Goal: Task Accomplishment & Management: Manage account settings

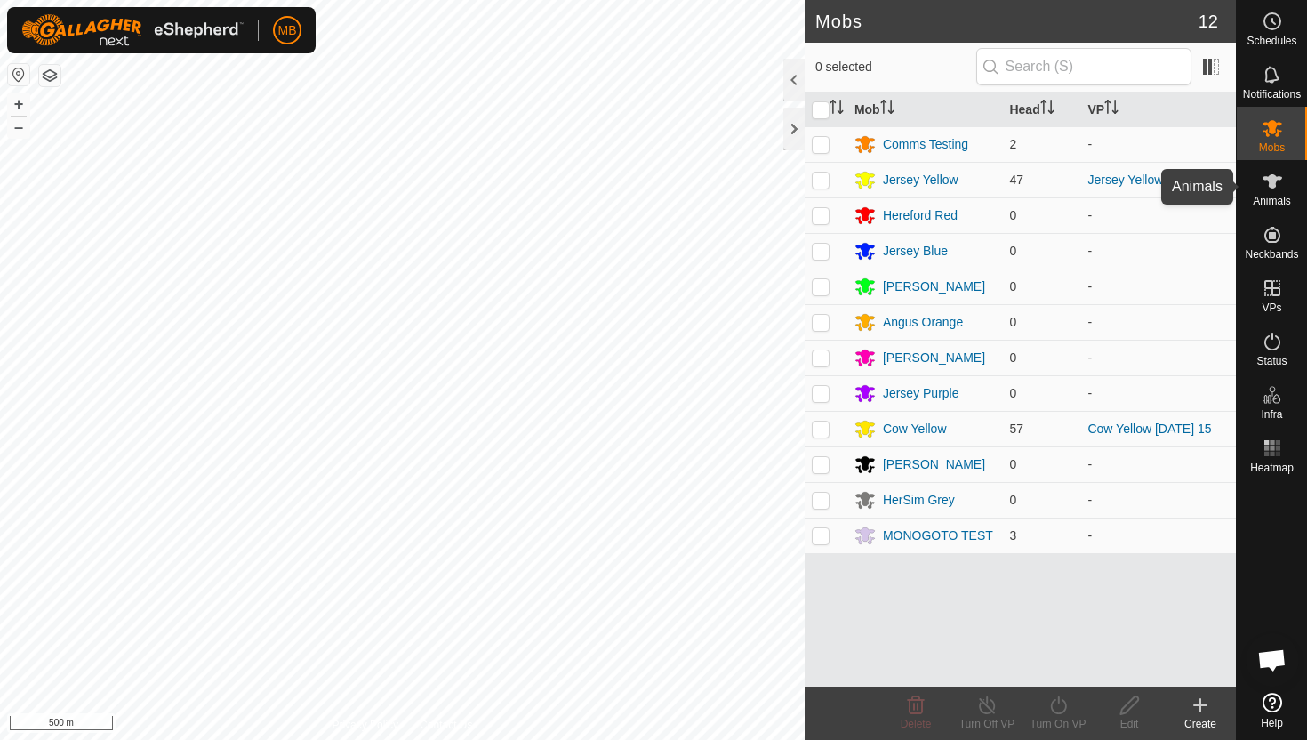
click at [1274, 189] on icon at bounding box center [1272, 181] width 21 height 21
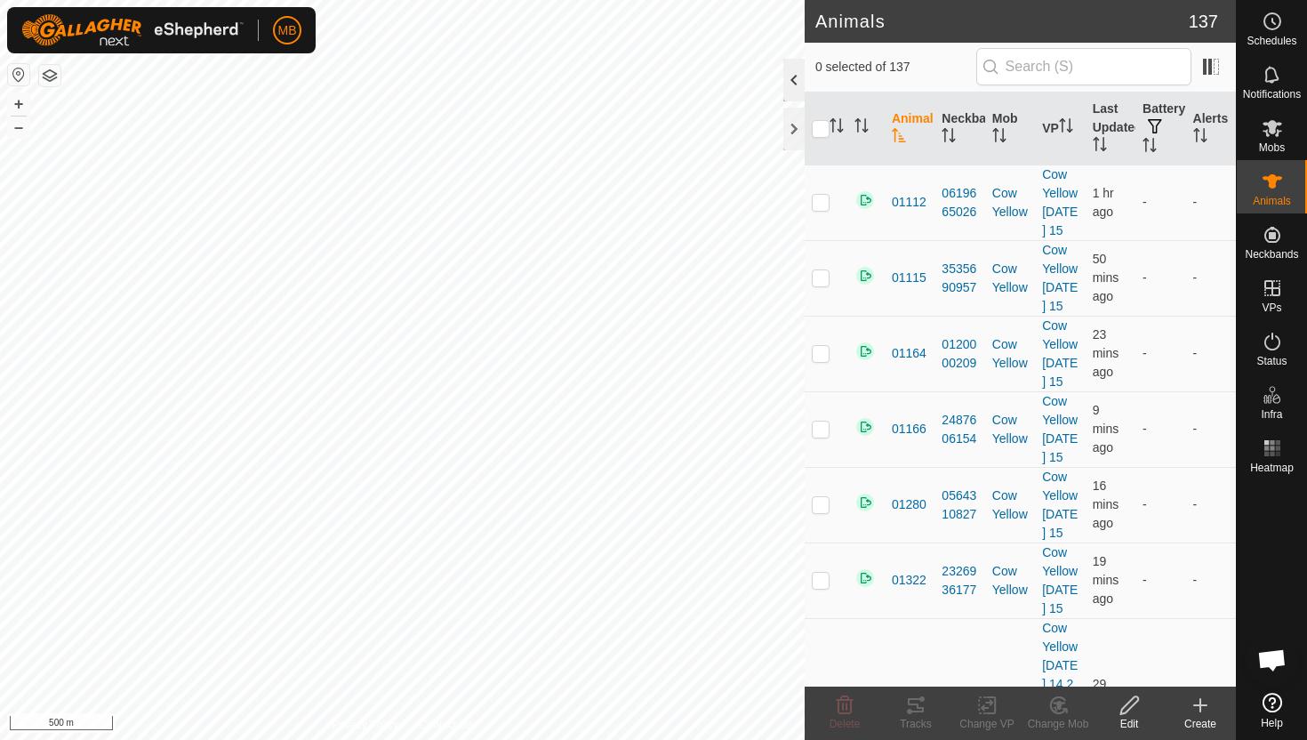
click at [792, 76] on div at bounding box center [794, 80] width 21 height 43
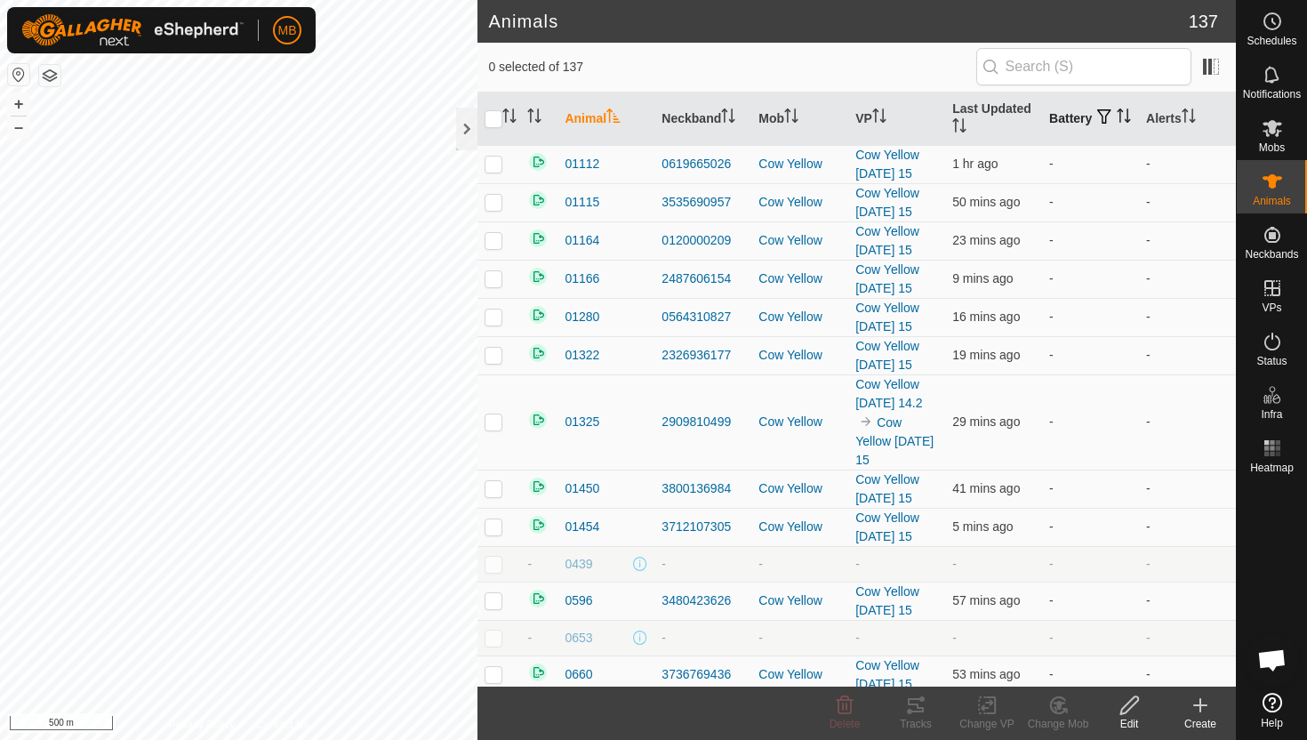
click at [1117, 120] on icon "Activate to sort" at bounding box center [1124, 116] width 14 height 14
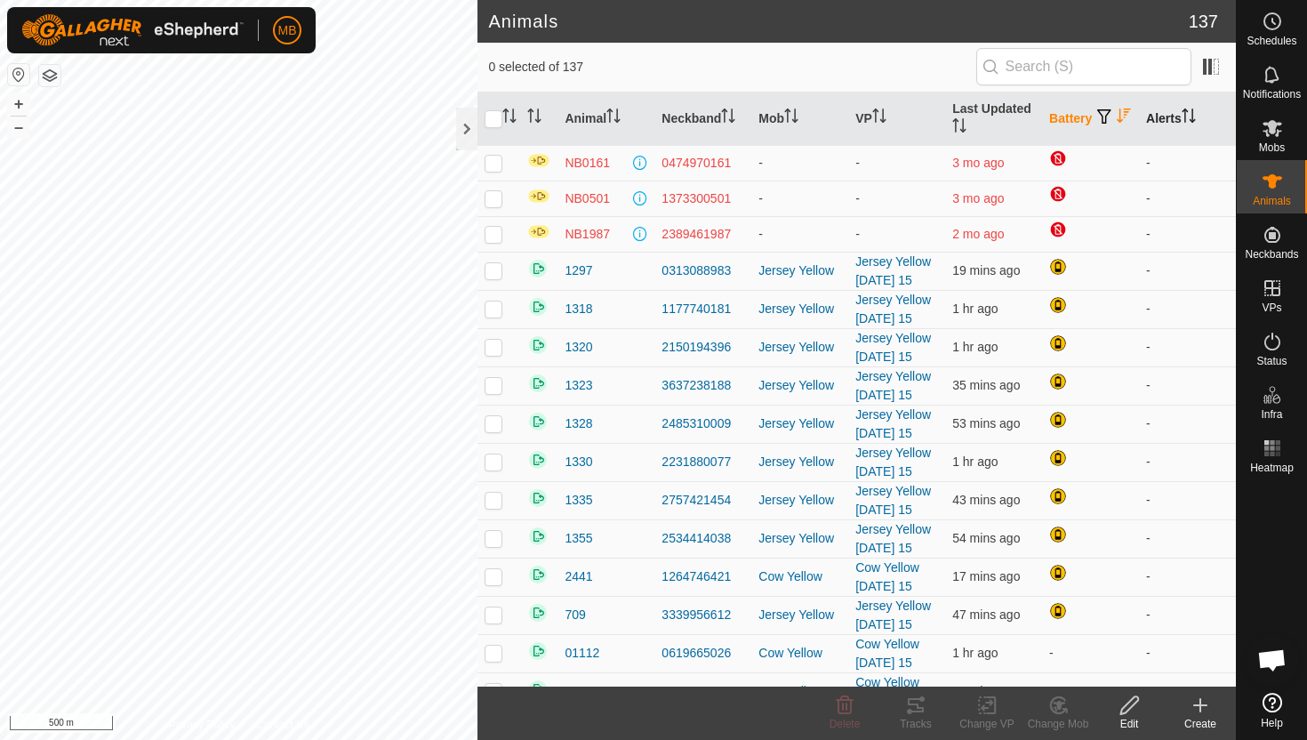
click at [1189, 117] on icon "Activate to sort" at bounding box center [1189, 116] width 14 height 14
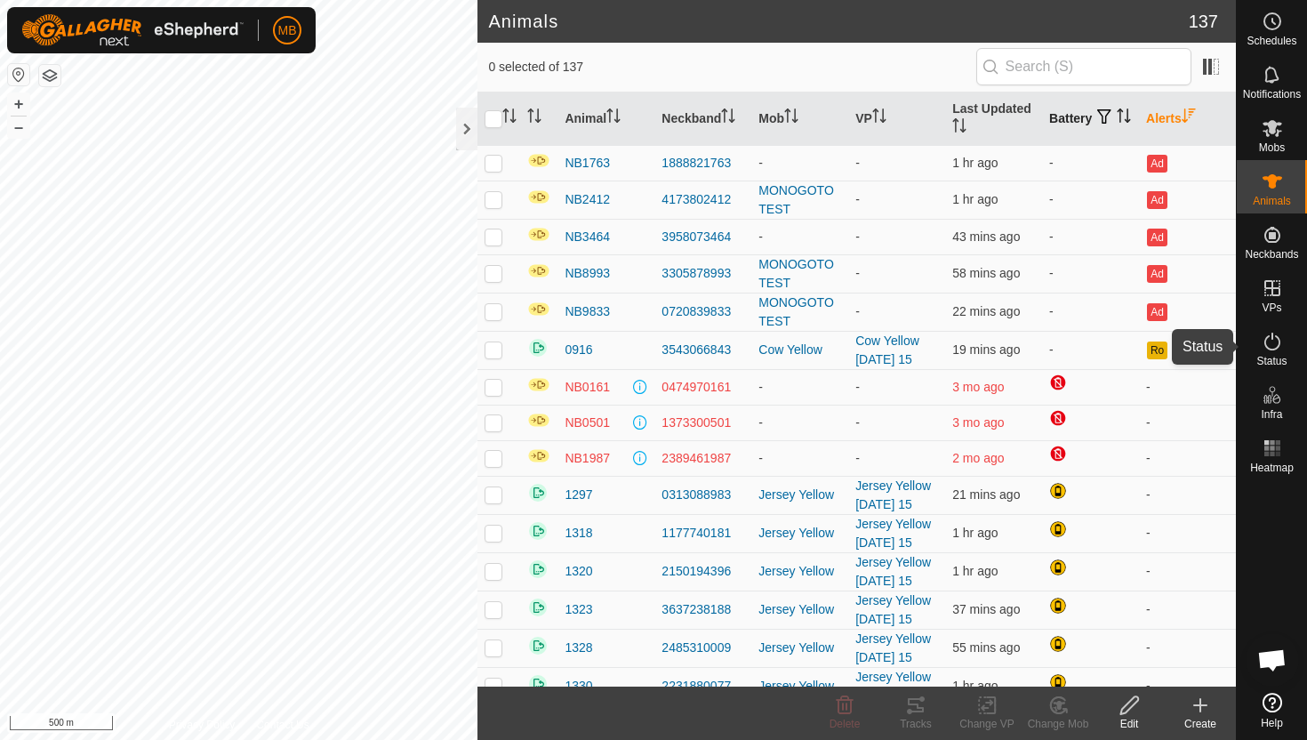
click at [1274, 341] on icon at bounding box center [1272, 341] width 21 height 21
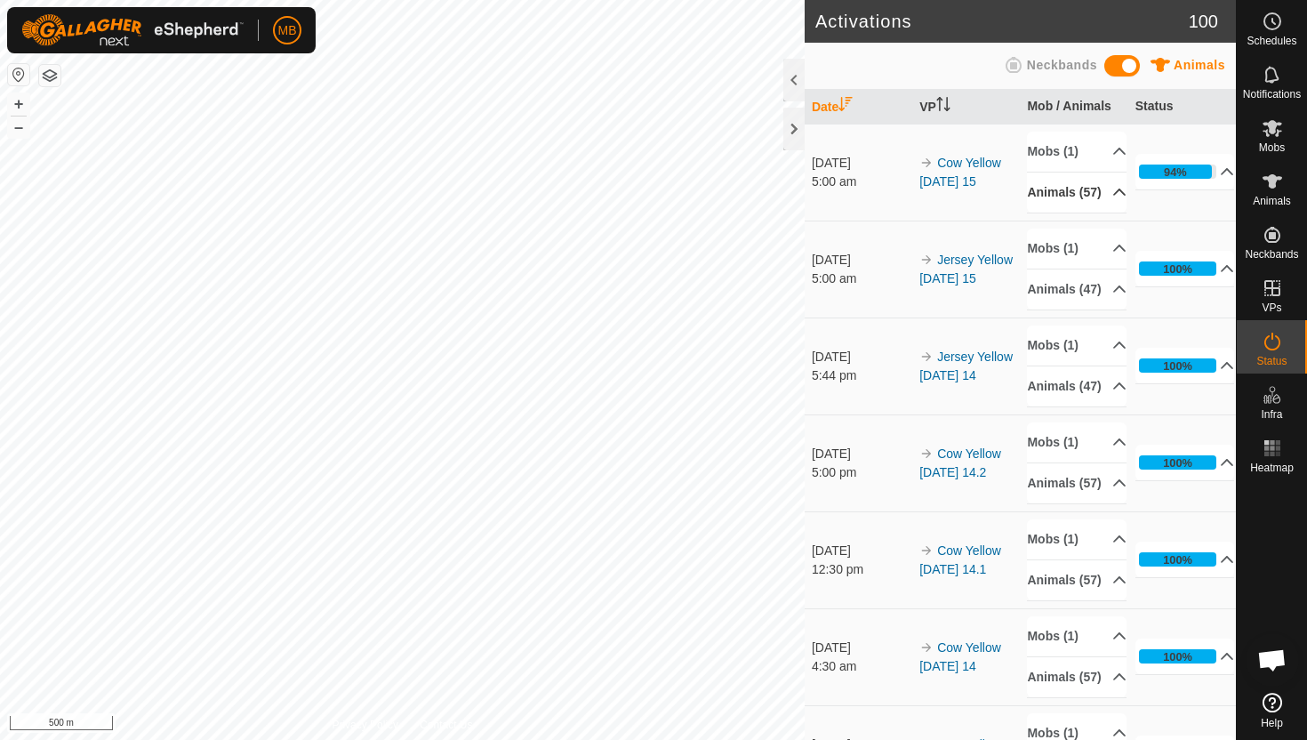
click at [1109, 202] on p-accordion-header "Animals (57)" at bounding box center [1077, 193] width 100 height 40
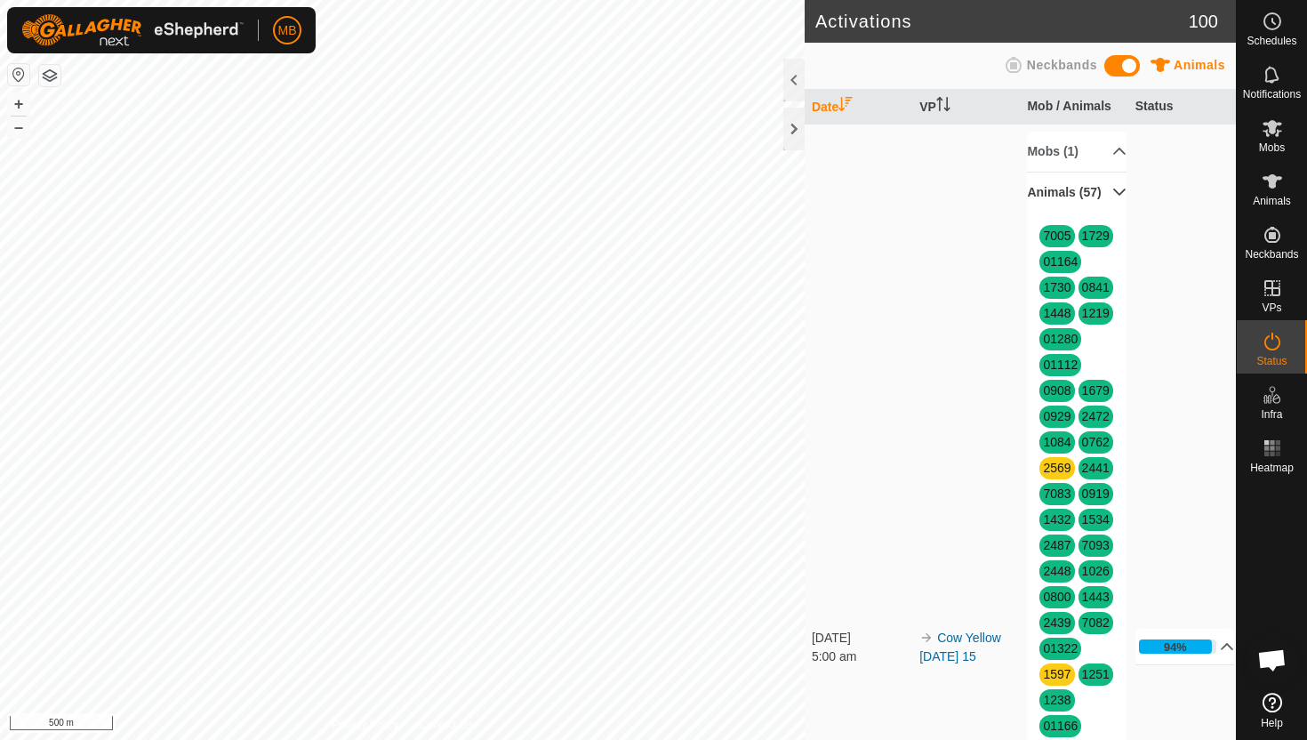
click at [1109, 202] on p-accordion-header "Animals (57)" at bounding box center [1077, 193] width 100 height 40
